Goal: Complete application form

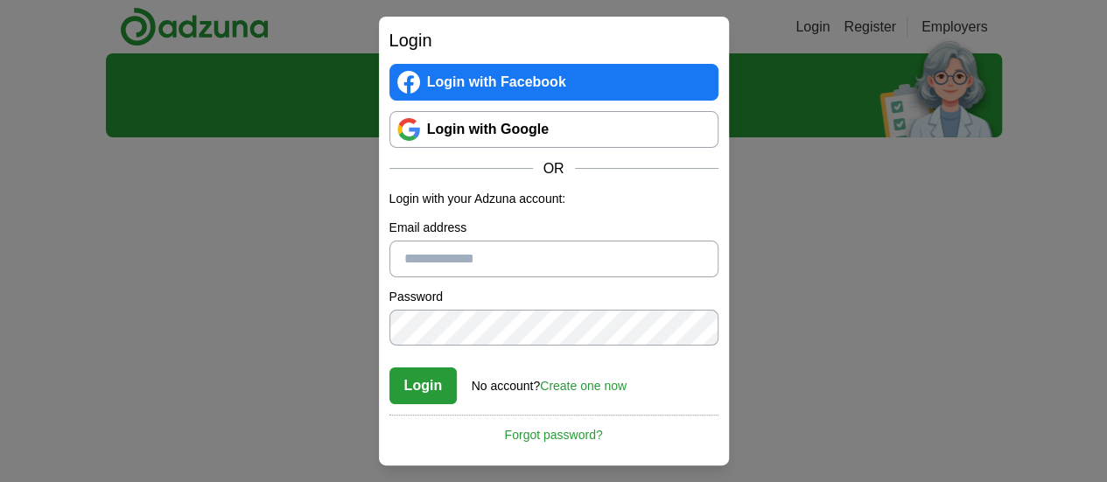
click at [484, 143] on link "Login with Google" at bounding box center [553, 129] width 329 height 37
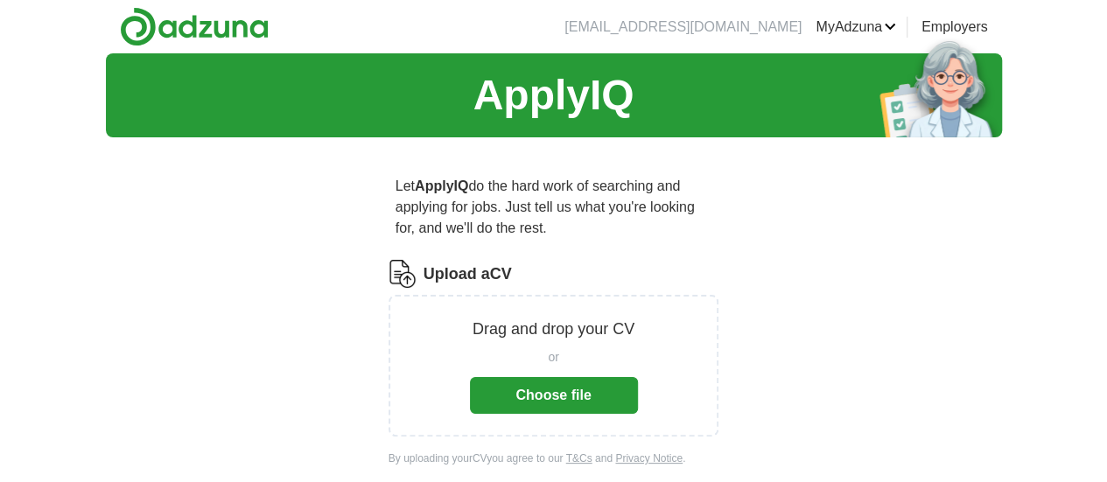
click at [562, 387] on button "Choose file" at bounding box center [554, 395] width 168 height 37
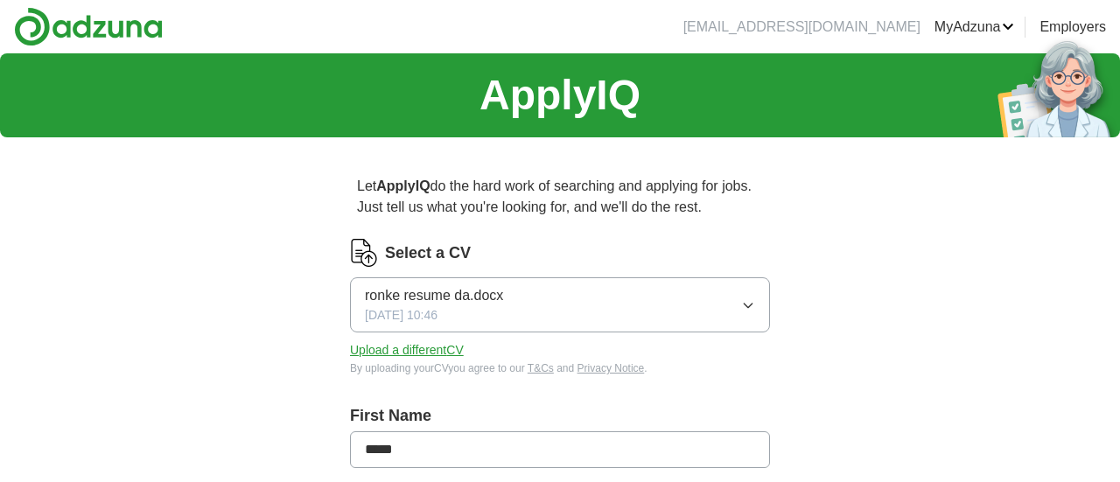
type input "*****"
